Goal: Check status: Check status

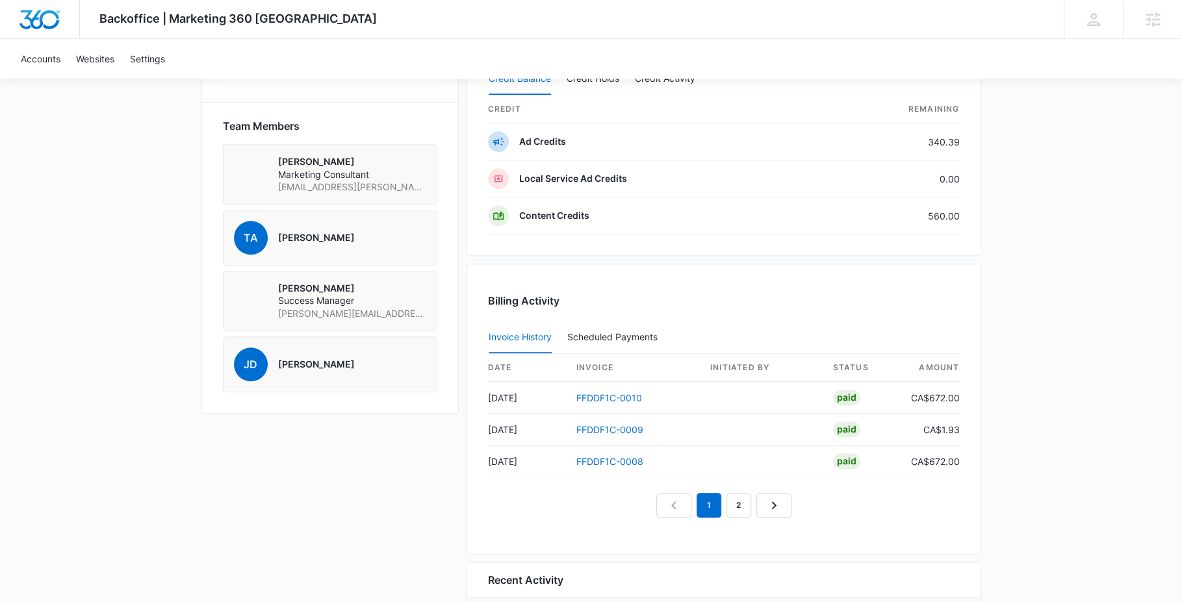
scroll to position [937, 0]
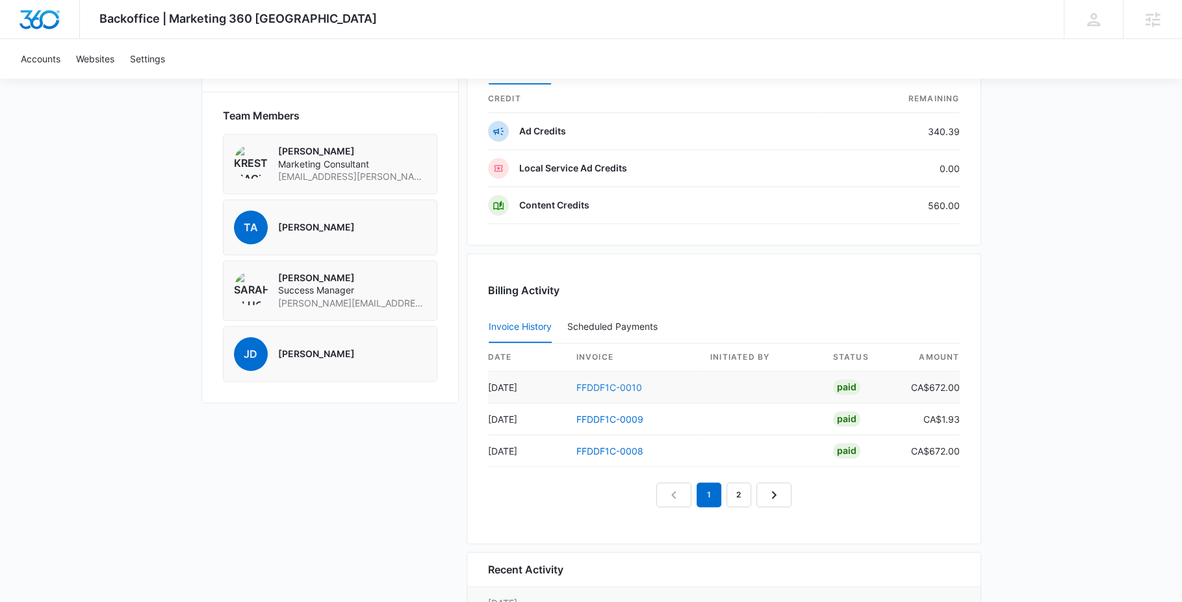
click at [621, 382] on link "FFDDF1C-0010" at bounding box center [609, 387] width 66 height 11
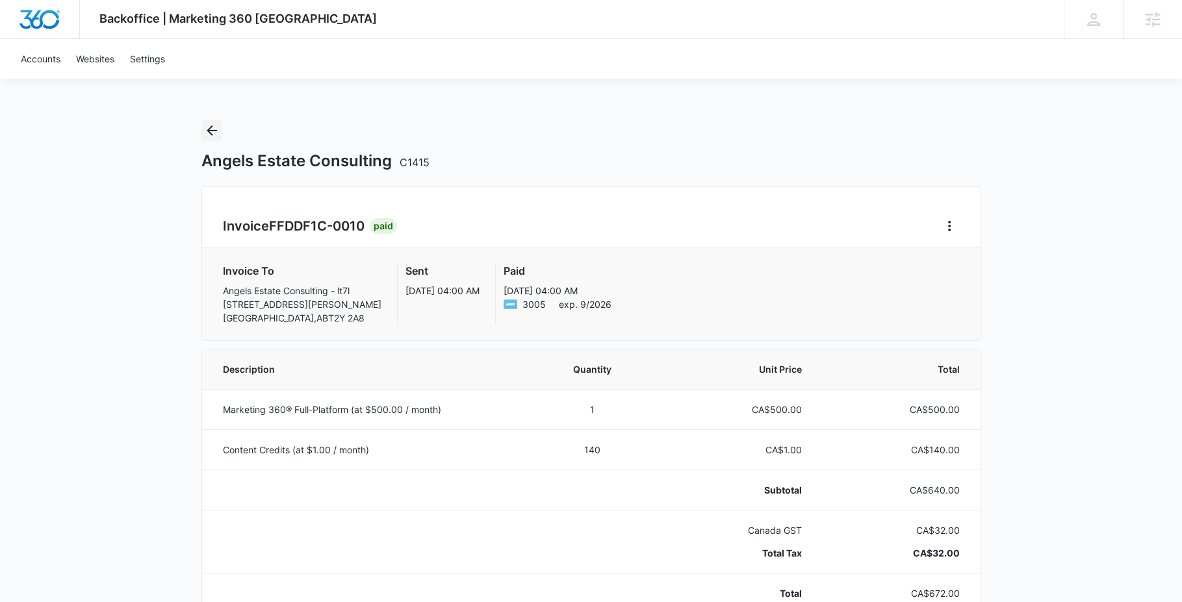
click at [205, 129] on icon "Back" at bounding box center [212, 131] width 16 height 16
